Goal: Complete application form

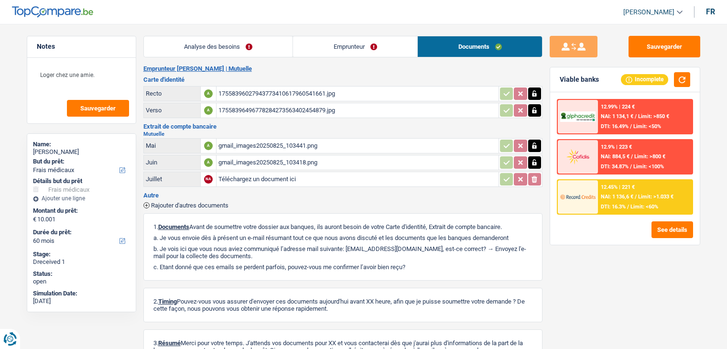
select select "medical"
select select "60"
click at [294, 92] on div "17558396027943773410617960541661.jpg" at bounding box center [357, 94] width 278 height 14
click at [295, 107] on div "17558396496778284273563402454879.jpg" at bounding box center [357, 110] width 278 height 14
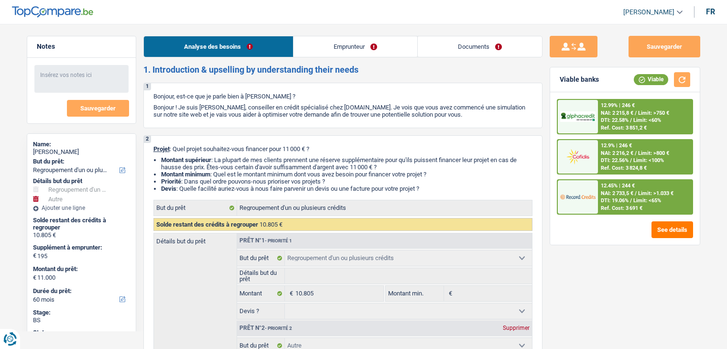
select select "refinancing"
select select "other"
select select "60"
select select "refinancing"
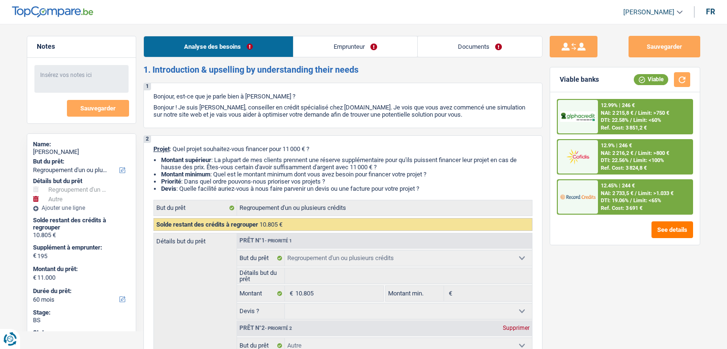
select select "refinancing"
select select "other"
select select "60"
select select "worker"
select select "netSalary"
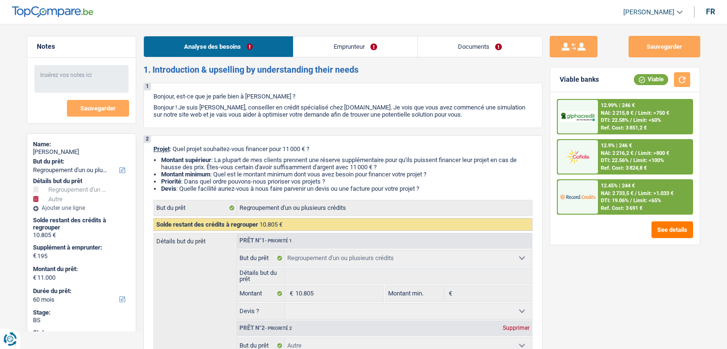
select select "rents"
select select "creditConsolidation"
select select "48"
select select "refinancing"
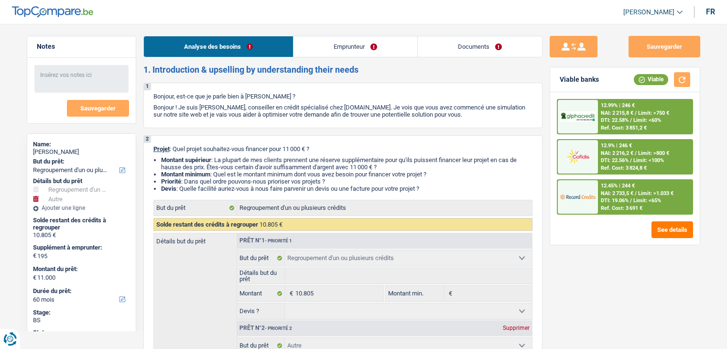
select select "other"
select select "60"
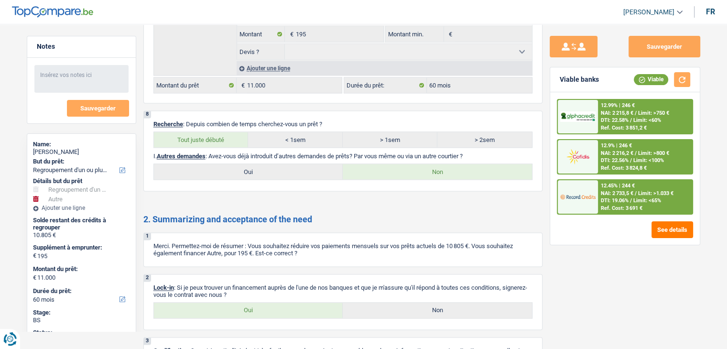
scroll to position [1434, 0]
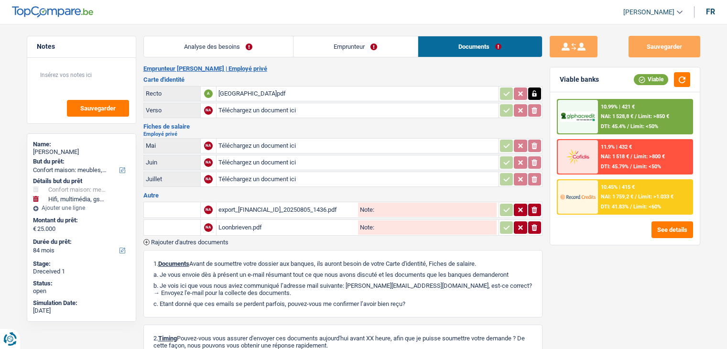
select select "household"
select select "tech"
select select "84"
